Goal: Information Seeking & Learning: Learn about a topic

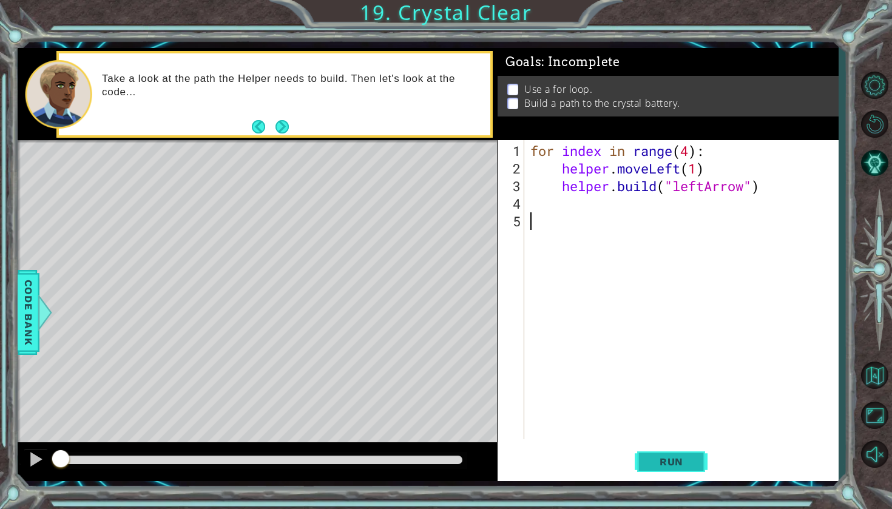
click at [654, 456] on span "Run" at bounding box center [672, 462] width 48 height 12
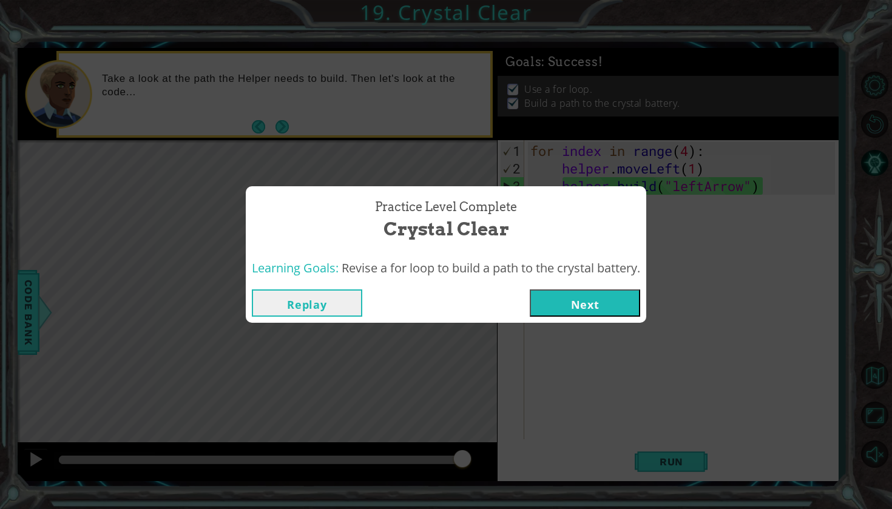
click at [589, 300] on button "Next" at bounding box center [585, 303] width 110 height 27
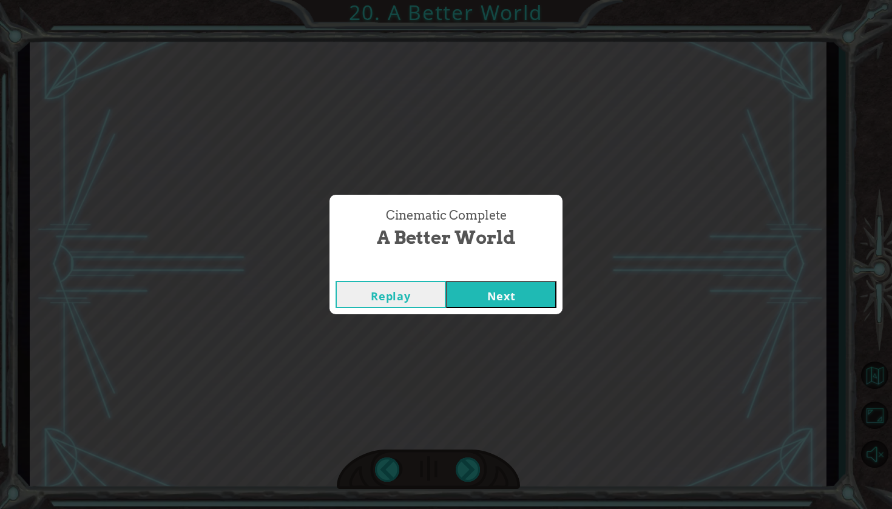
click at [536, 290] on button "Next" at bounding box center [501, 294] width 110 height 27
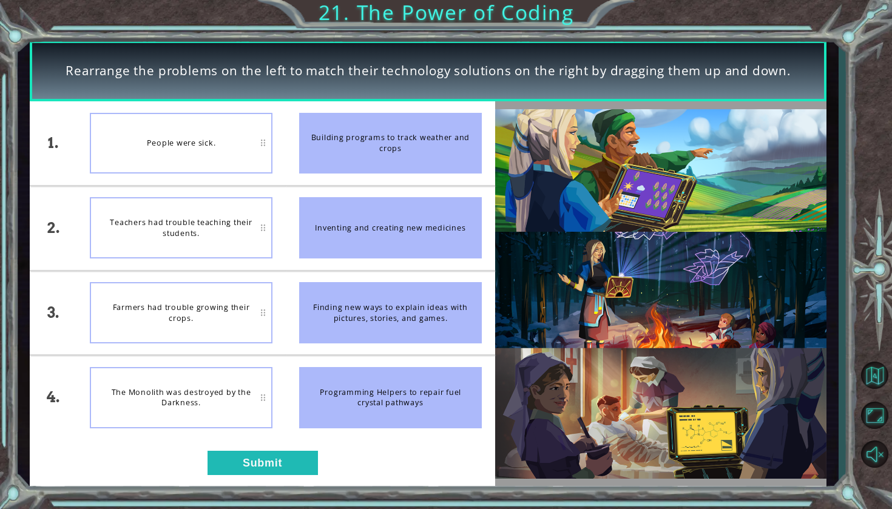
drag, startPoint x: 333, startPoint y: 158, endPoint x: 344, endPoint y: 181, distance: 25.3
click at [344, 181] on li "Building programs to track weather and crops" at bounding box center [390, 143] width 209 height 84
drag, startPoint x: 432, startPoint y: 151, endPoint x: 446, endPoint y: 161, distance: 17.3
click at [446, 161] on div "Building programs to track weather and crops" at bounding box center [390, 143] width 183 height 61
drag, startPoint x: 392, startPoint y: 212, endPoint x: 426, endPoint y: 221, distance: 35.2
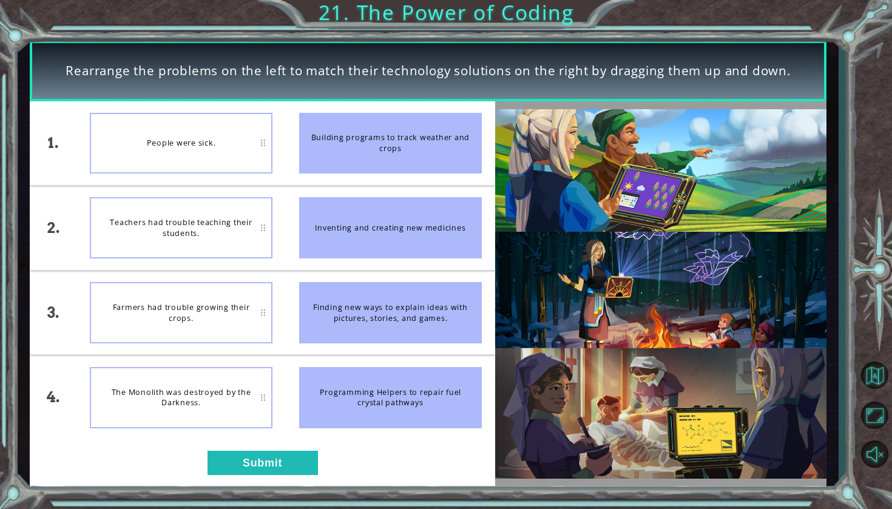
click at [426, 221] on div "Inventing and creating new medicines" at bounding box center [390, 227] width 183 height 61
click at [260, 146] on div "People were sick." at bounding box center [181, 143] width 183 height 61
click at [263, 143] on div "People were sick." at bounding box center [181, 143] width 183 height 61
drag, startPoint x: 320, startPoint y: 223, endPoint x: 348, endPoint y: 237, distance: 31.8
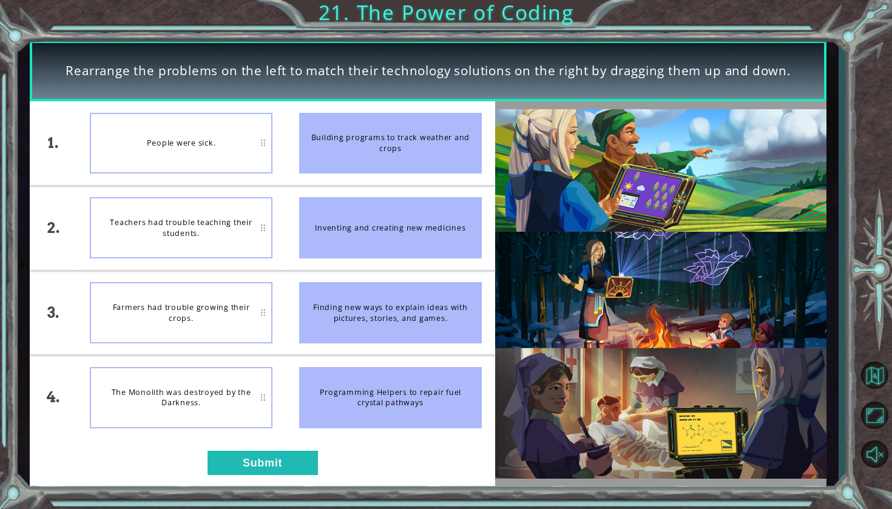
click at [347, 236] on div "Inventing and creating new medicines" at bounding box center [390, 227] width 183 height 61
click at [263, 314] on div "Farmers had trouble growing their crops." at bounding box center [181, 312] width 183 height 61
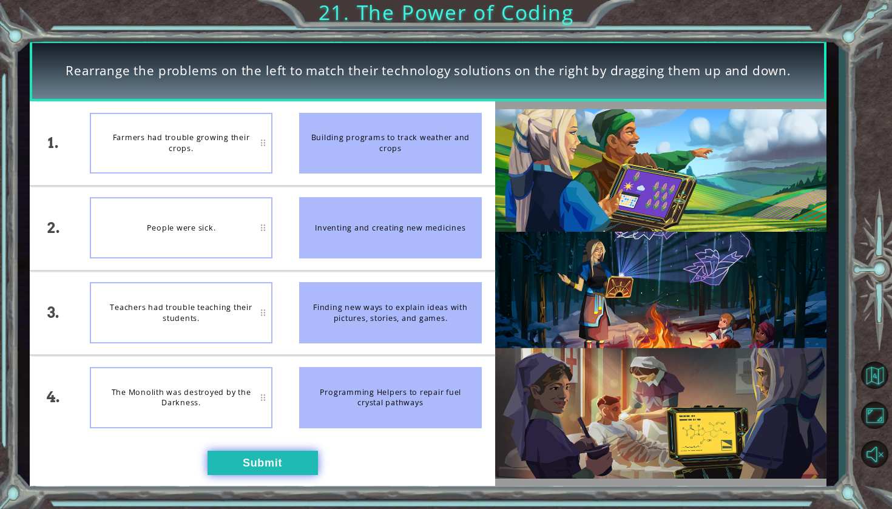
click at [234, 456] on button "Submit" at bounding box center [263, 463] width 110 height 24
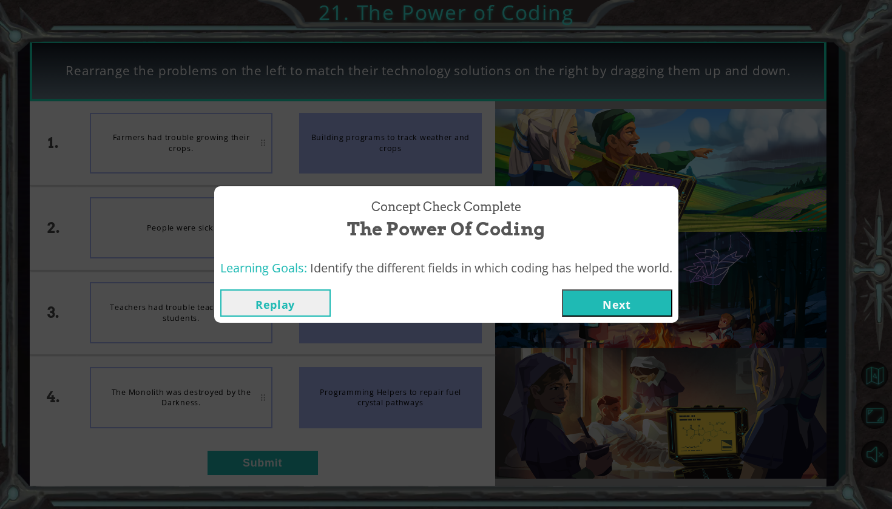
click at [579, 314] on button "Next" at bounding box center [617, 303] width 110 height 27
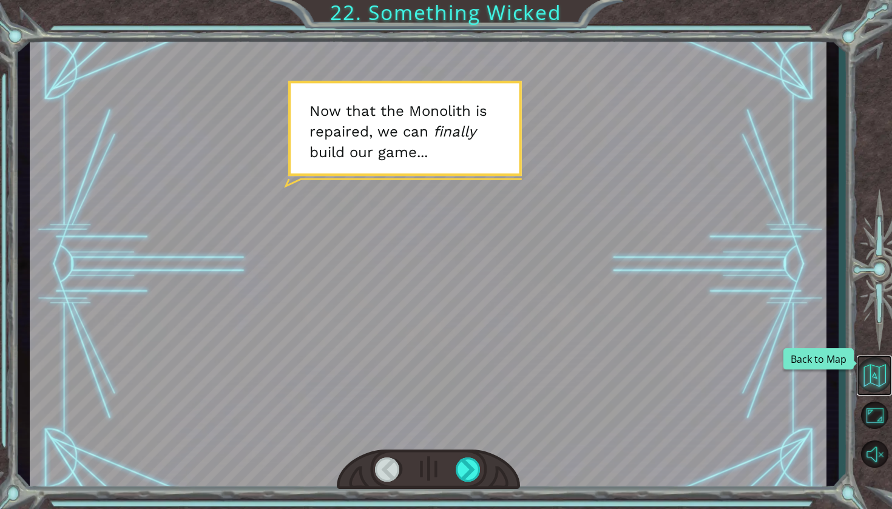
click at [873, 368] on button "Back to Map" at bounding box center [874, 374] width 35 height 35
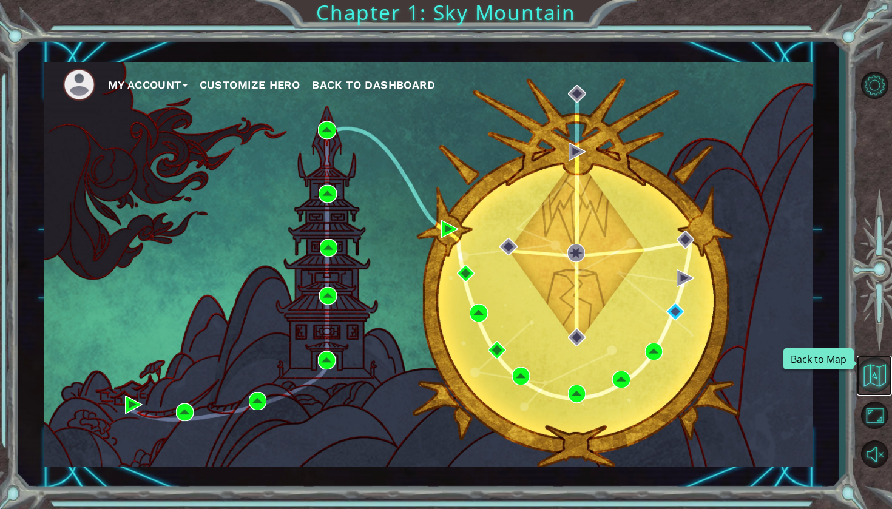
click at [869, 367] on button "Back to Map" at bounding box center [874, 374] width 35 height 35
click at [157, 81] on button "My Account" at bounding box center [148, 85] width 80 height 18
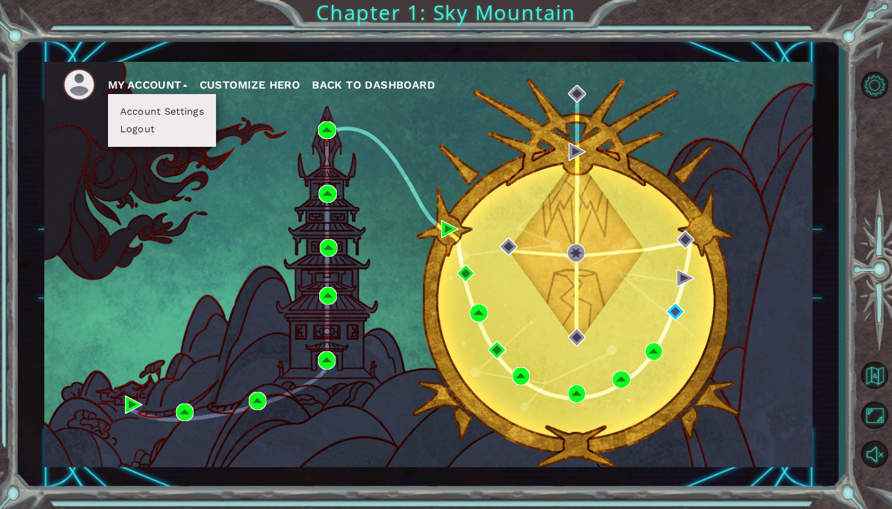
click at [159, 113] on button "Account Settings" at bounding box center [162, 111] width 91 height 13
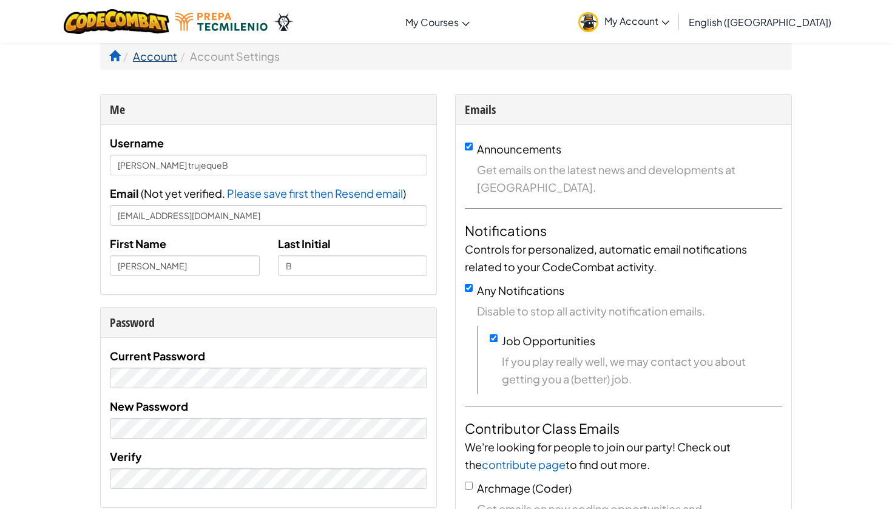
click at [161, 58] on link "Account" at bounding box center [155, 56] width 44 height 14
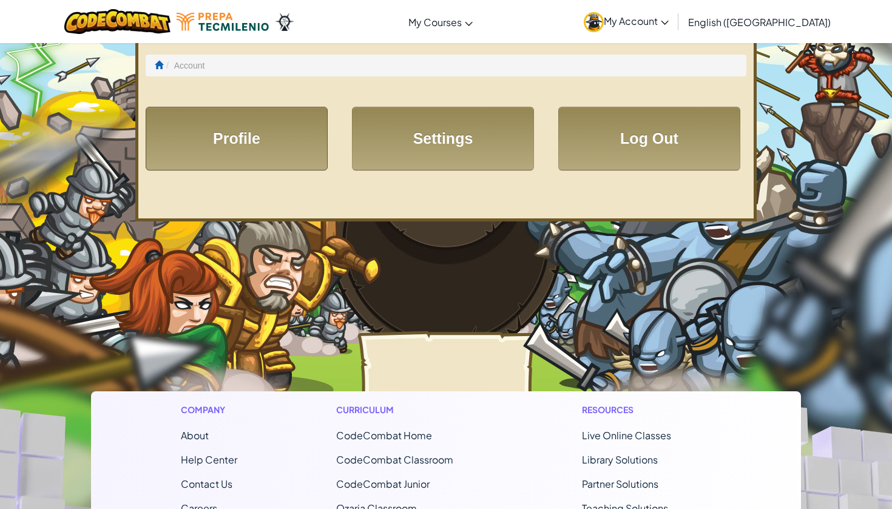
click at [234, 124] on link "Profile" at bounding box center [237, 139] width 182 height 64
click at [416, 129] on link "Settings" at bounding box center [443, 139] width 182 height 64
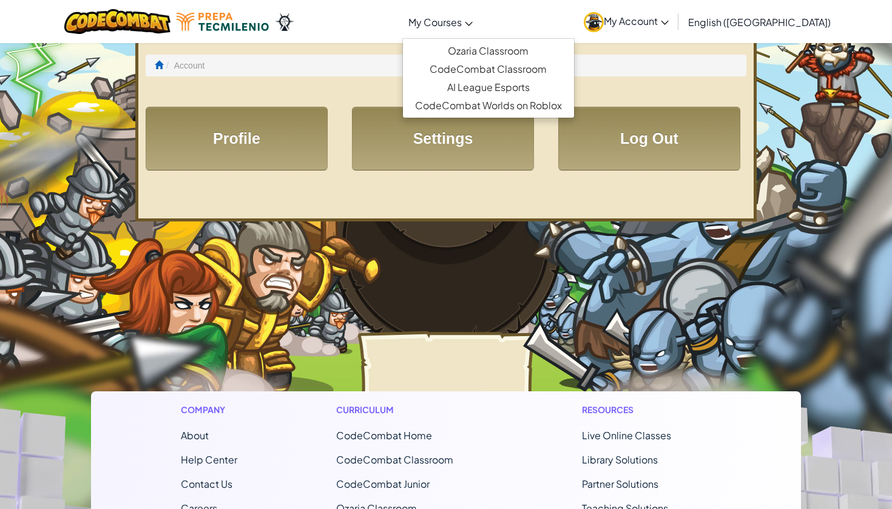
click at [458, 24] on span "My Courses" at bounding box center [434, 22] width 53 height 13
click at [489, 48] on link "Ozaria Classroom" at bounding box center [488, 51] width 171 height 18
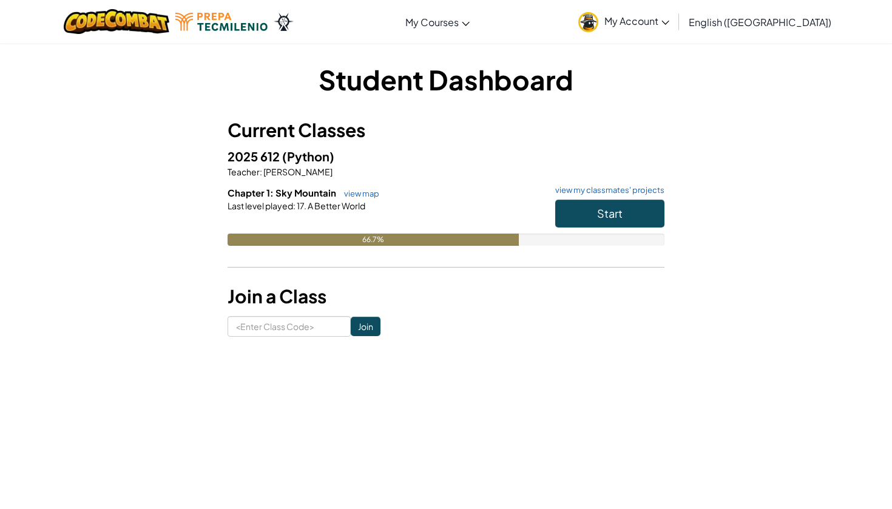
click at [307, 205] on span "17." at bounding box center [301, 205] width 11 height 11
click at [354, 195] on link "view map" at bounding box center [358, 194] width 41 height 10
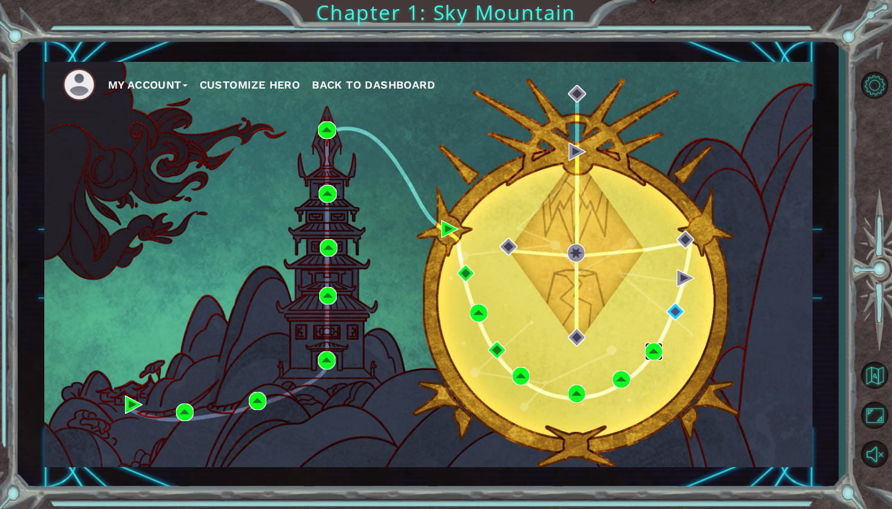
click at [648, 352] on img at bounding box center [654, 352] width 18 height 18
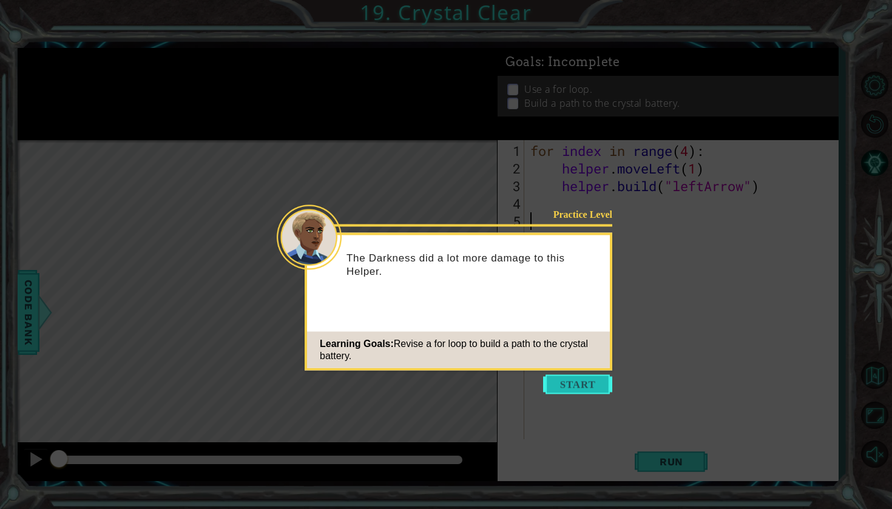
click at [591, 387] on button "Start" at bounding box center [577, 384] width 69 height 19
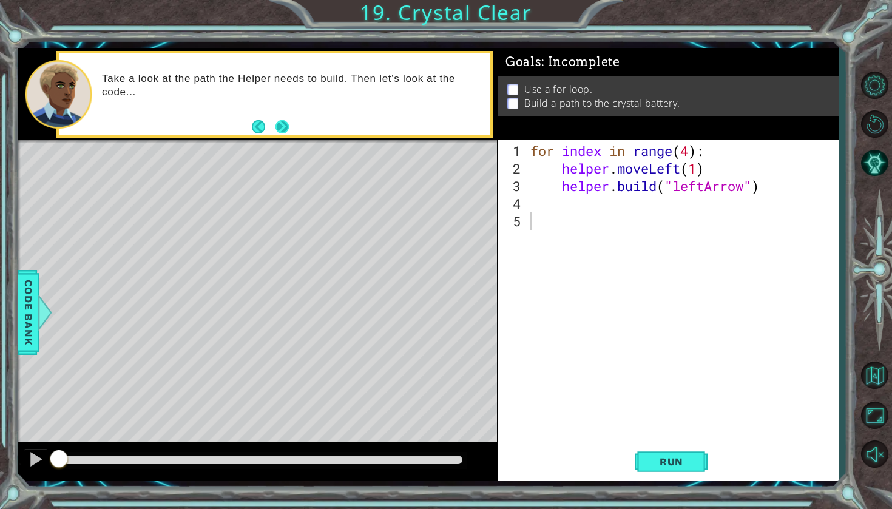
click at [289, 127] on button "Next" at bounding box center [282, 126] width 13 height 13
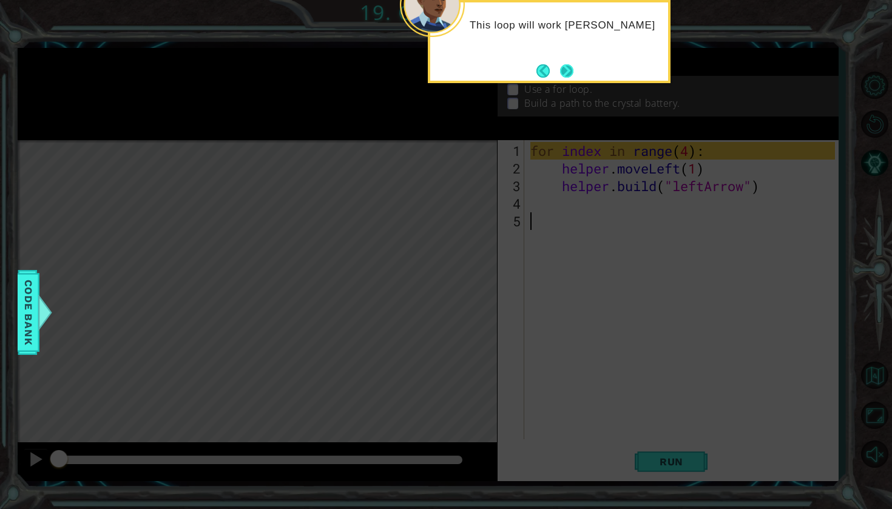
click at [567, 74] on button "Next" at bounding box center [566, 70] width 13 height 13
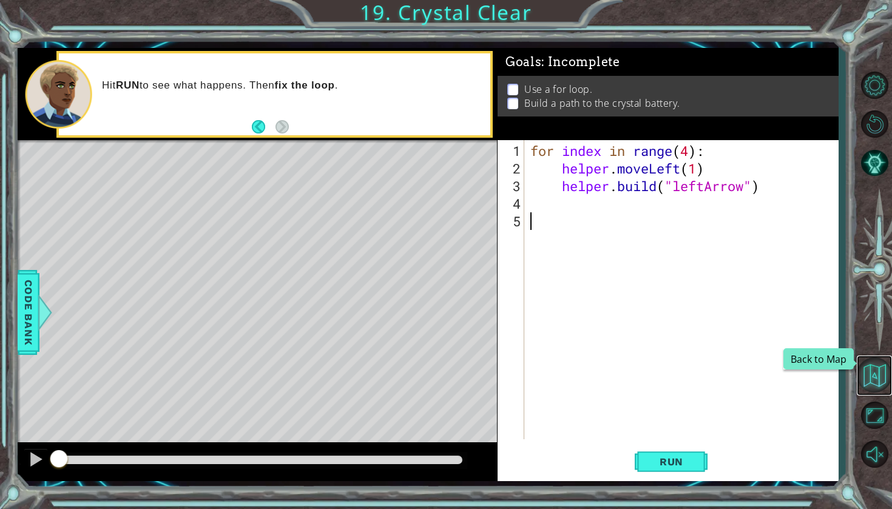
click at [873, 381] on button "Back to Map" at bounding box center [874, 374] width 35 height 35
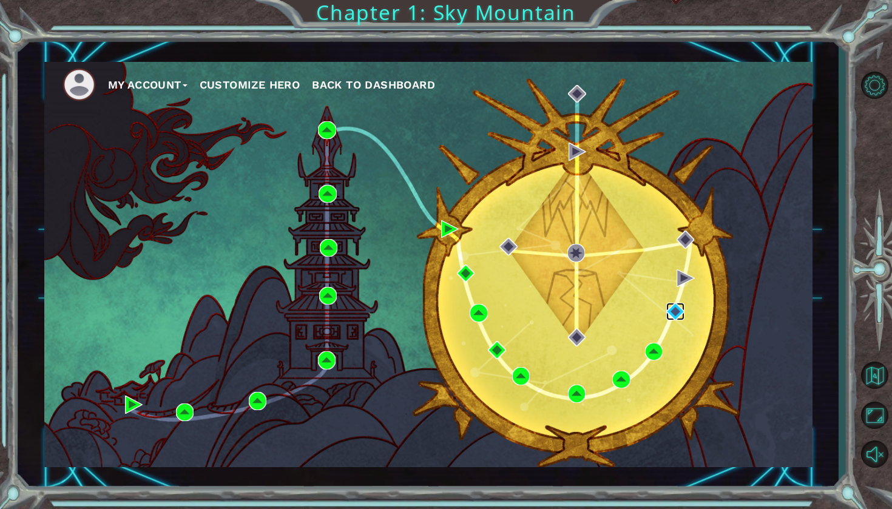
click at [676, 313] on img at bounding box center [675, 312] width 18 height 18
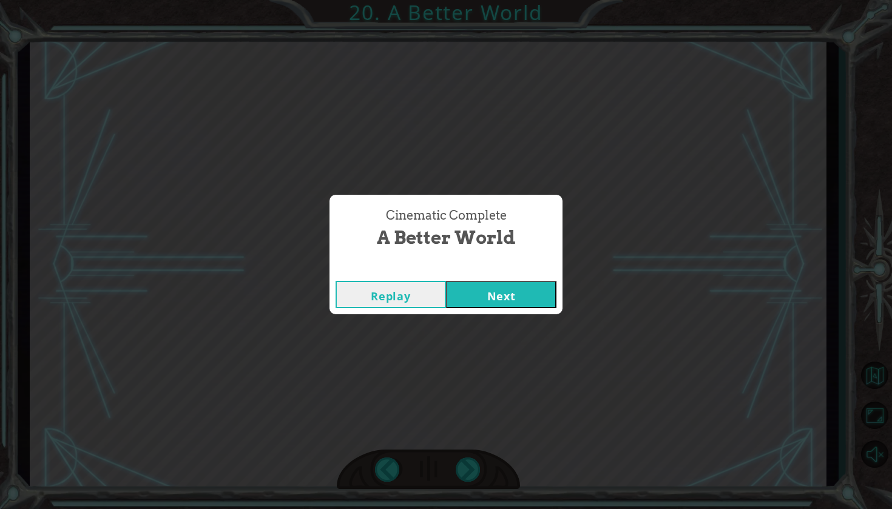
click at [551, 309] on div "Replay Next" at bounding box center [446, 294] width 233 height 39
click at [534, 294] on button "Next" at bounding box center [501, 294] width 110 height 27
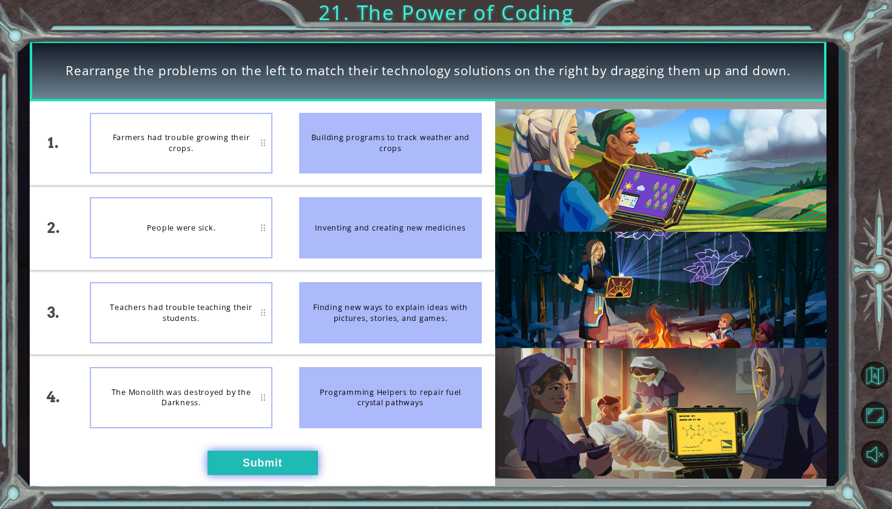
click at [289, 456] on button "Submit" at bounding box center [263, 463] width 110 height 24
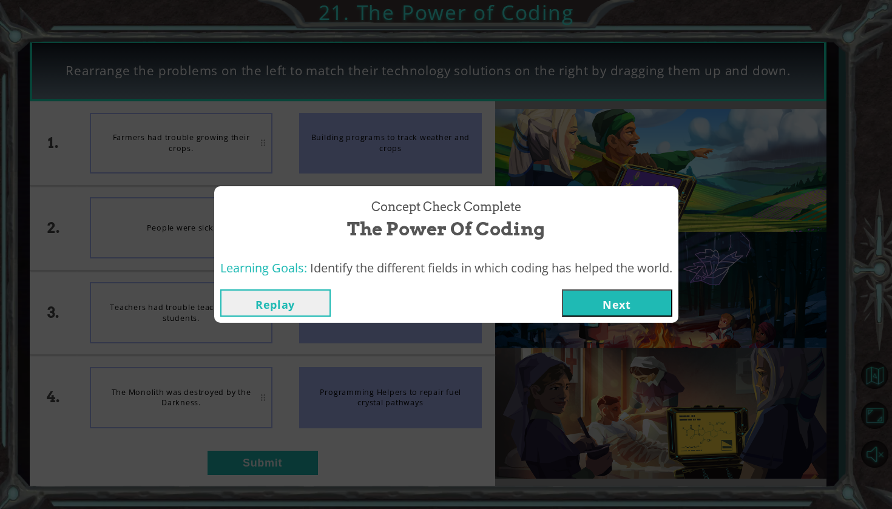
click at [591, 294] on button "Next" at bounding box center [617, 303] width 110 height 27
